Goal: Task Accomplishment & Management: Use online tool/utility

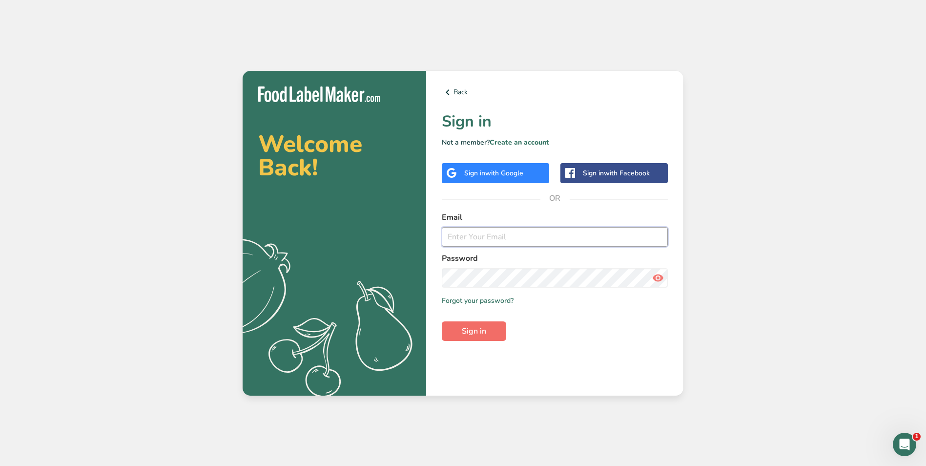
type input "[EMAIL_ADDRESS][DOMAIN_NAME]"
click at [479, 329] on span "Sign in" at bounding box center [474, 331] width 24 height 12
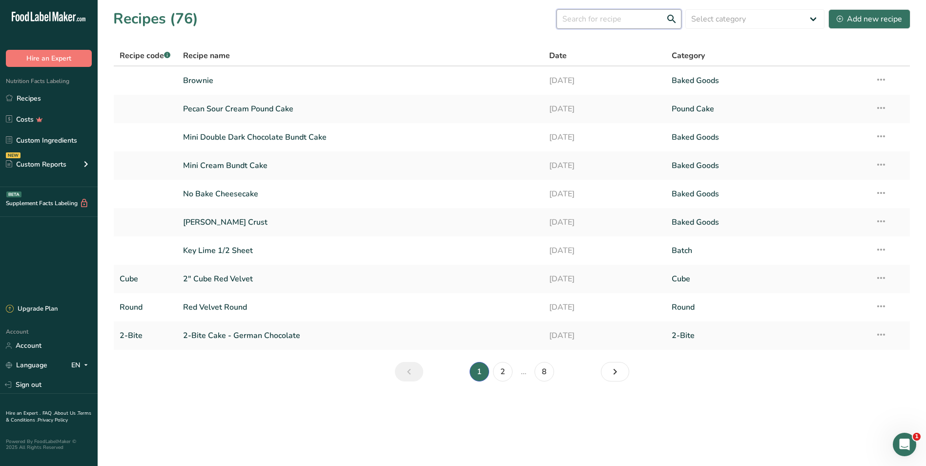
click at [588, 21] on input "text" at bounding box center [619, 19] width 125 height 20
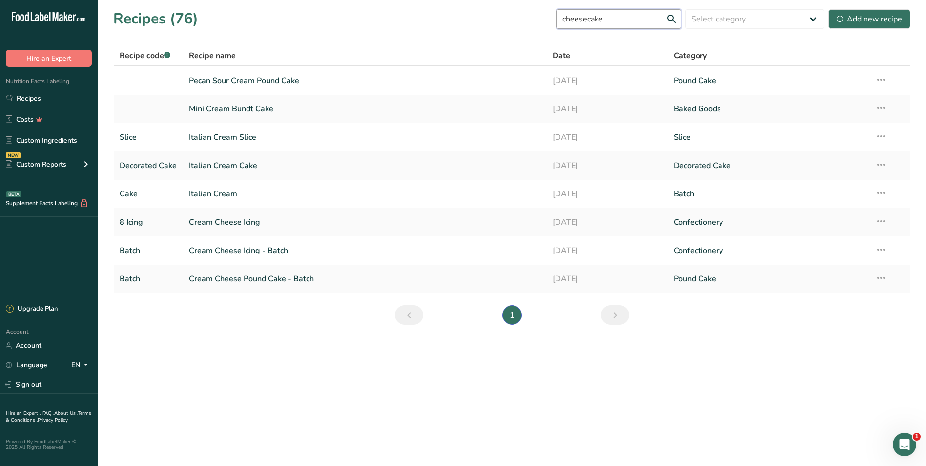
type input "cheesecake"
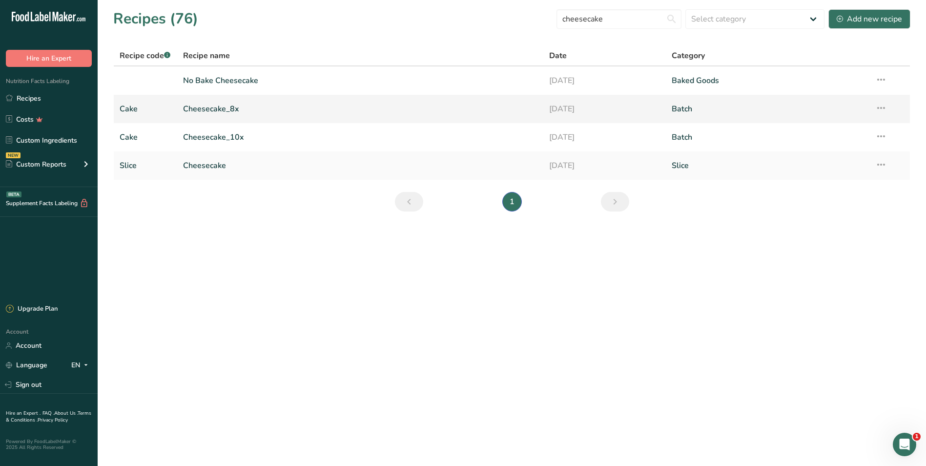
click at [205, 109] on link "Cheesecake_8x" at bounding box center [360, 109] width 355 height 21
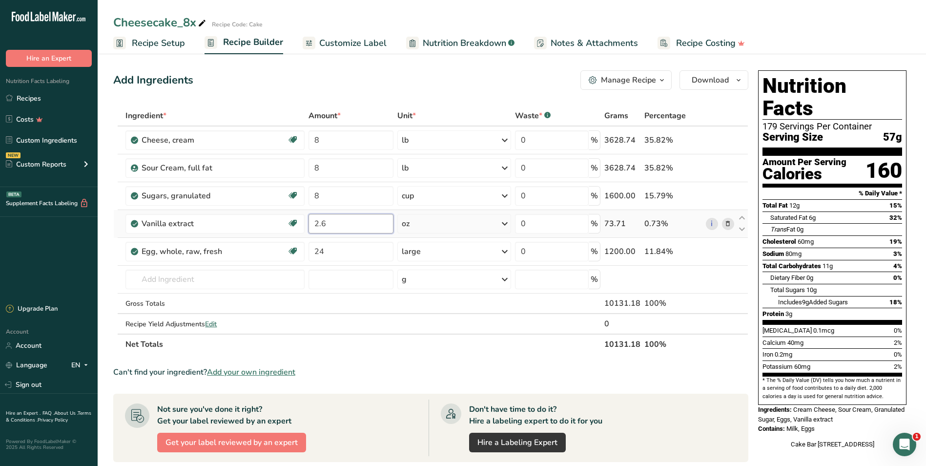
click at [313, 222] on input "2.6" at bounding box center [351, 224] width 85 height 20
type input "1.6"
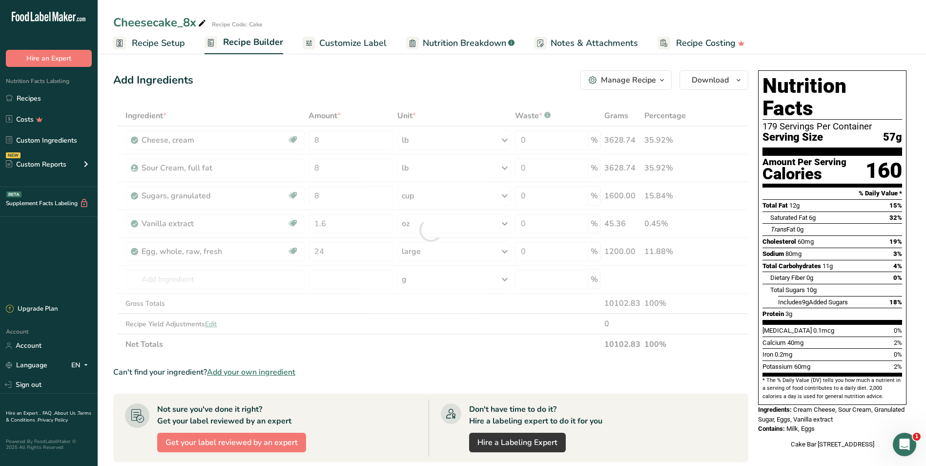
click at [418, 347] on div "Ingredient * Amount * Unit * Waste * .a-a{fill:#347362;}.b-a{fill:#fff;} Grams …" at bounding box center [430, 229] width 635 height 249
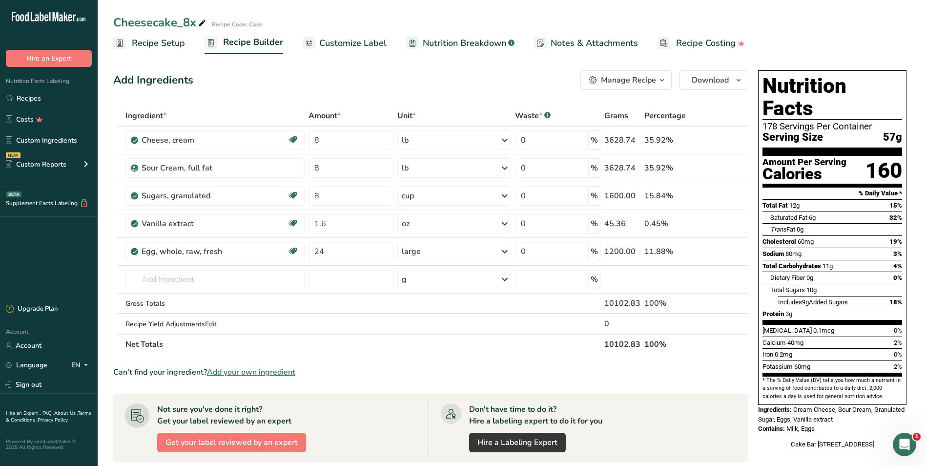
click at [149, 41] on span "Recipe Setup" at bounding box center [158, 43] width 53 height 13
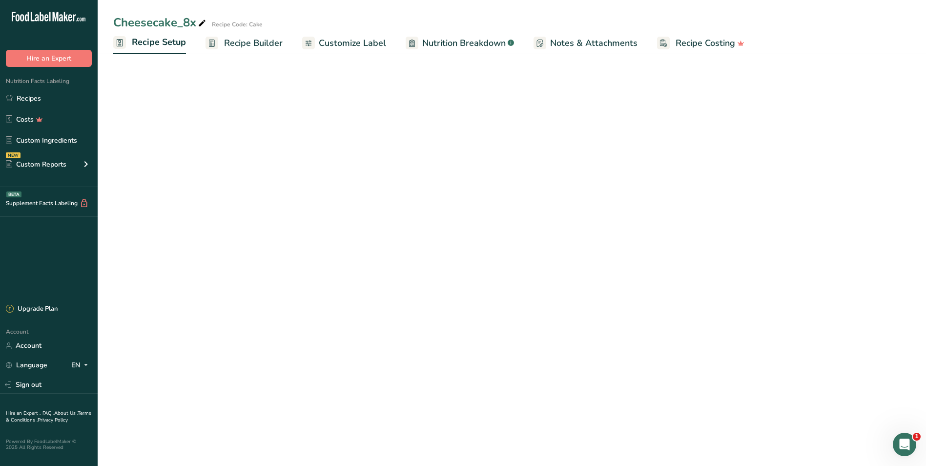
select select "5"
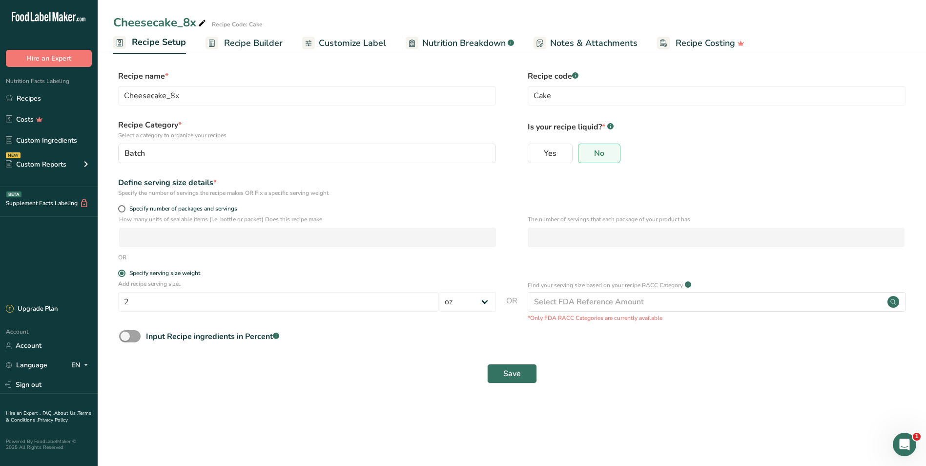
click at [244, 41] on span "Recipe Builder" at bounding box center [253, 43] width 59 height 13
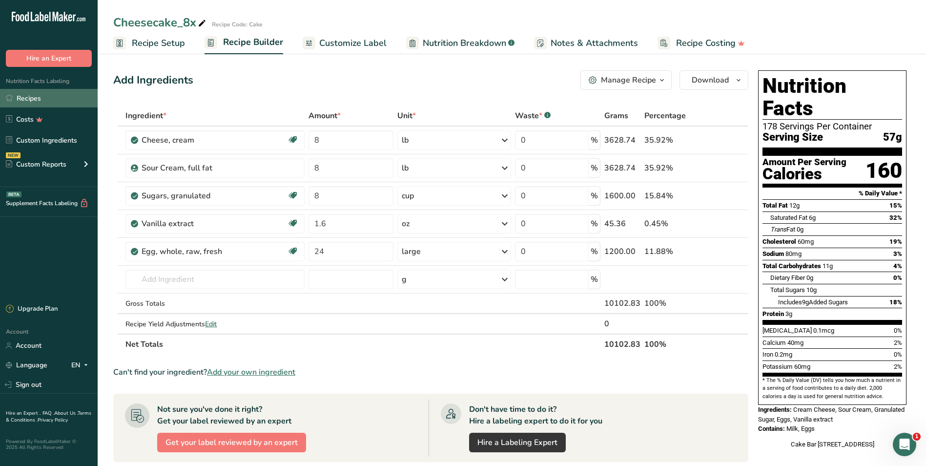
click at [30, 94] on link "Recipes" at bounding box center [49, 98] width 98 height 19
